Goal: Transaction & Acquisition: Purchase product/service

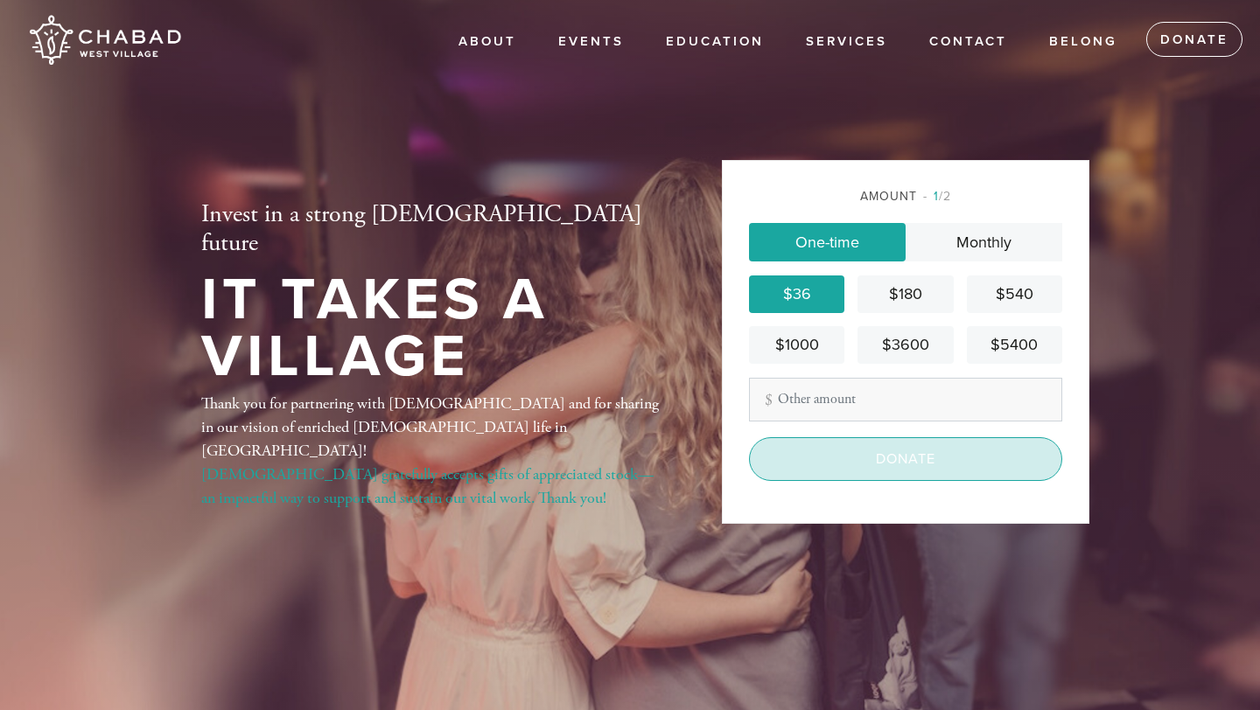
scroll to position [71, 0]
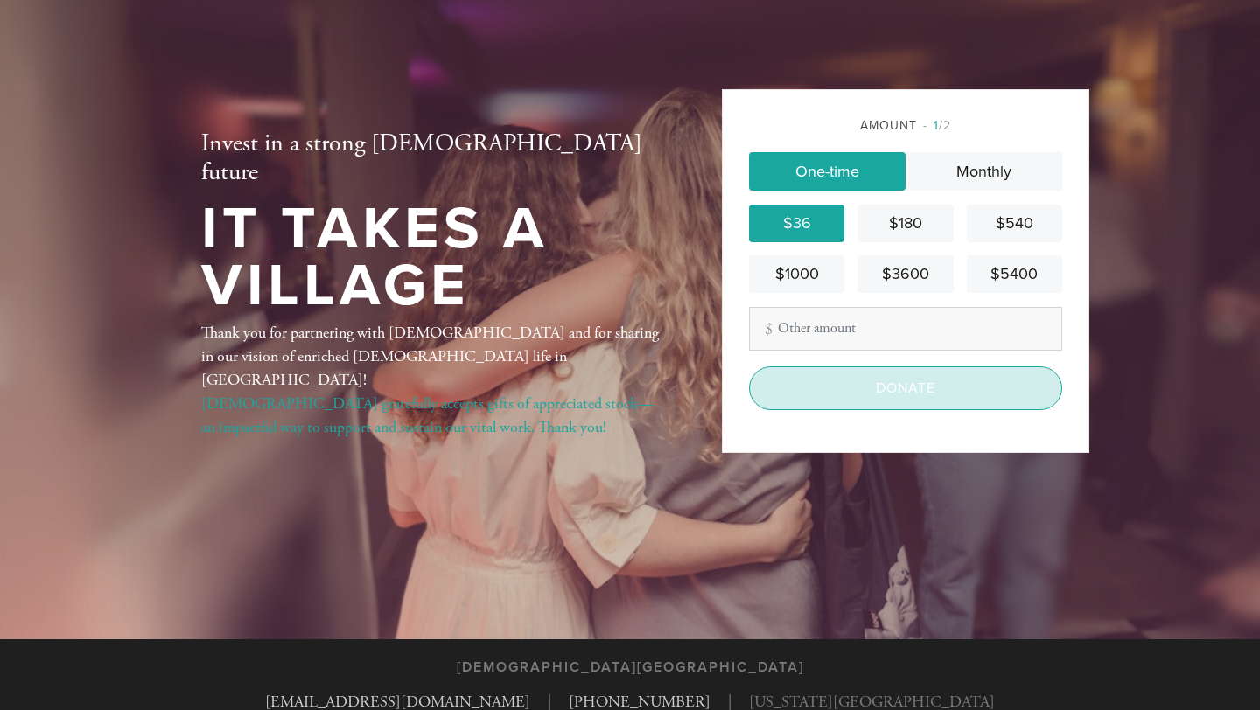
click at [896, 388] on input "Donate" at bounding box center [905, 389] width 313 height 44
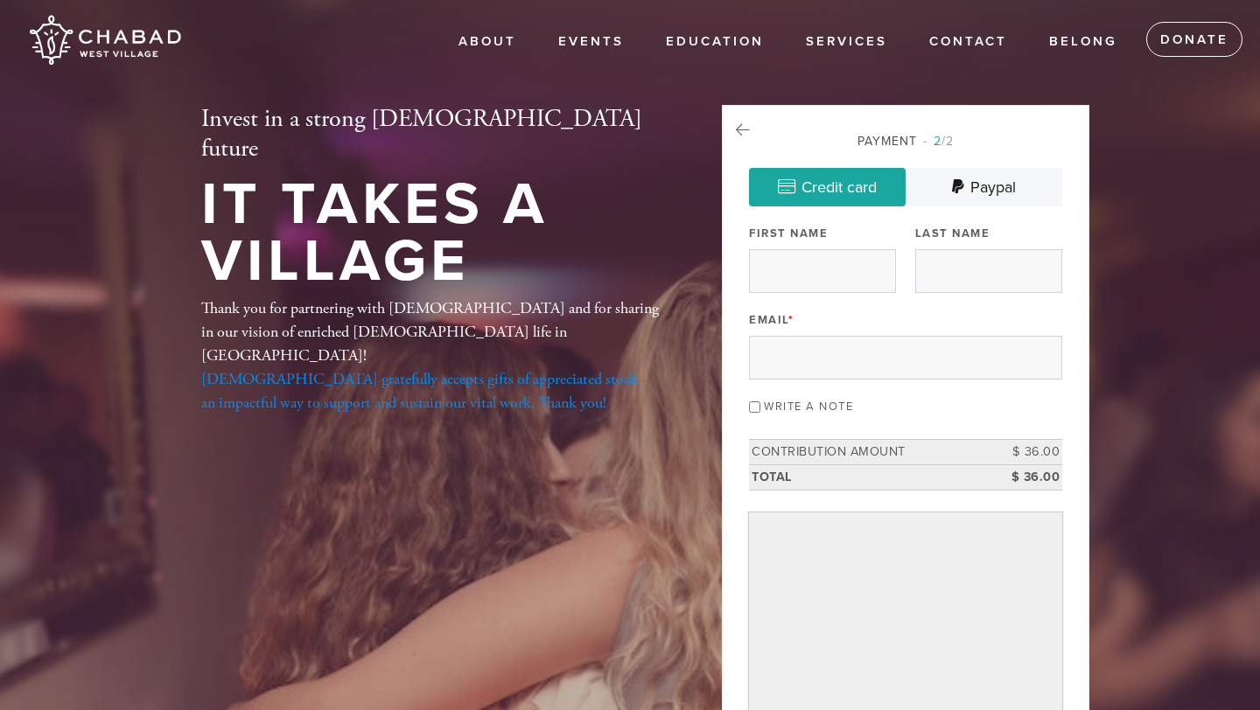
click at [439, 369] on link "[DEMOGRAPHIC_DATA] gratefully accepts gifts of appreciated stock—an impactful w…" at bounding box center [427, 391] width 452 height 44
click at [972, 48] on link "Contact" at bounding box center [968, 41] width 104 height 33
